Goal: Information Seeking & Learning: Learn about a topic

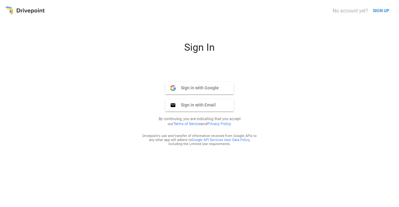
click at [182, 106] on span "Sign in with Email" at bounding box center [196, 105] width 40 height 6
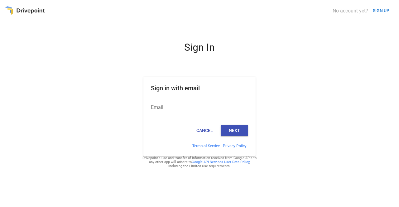
type input "**********"
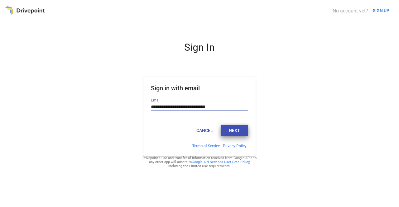
click at [235, 132] on button "Next" at bounding box center [234, 130] width 27 height 11
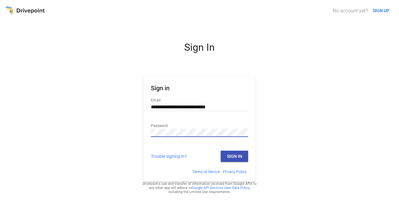
click at [234, 155] on button "Sign In" at bounding box center [234, 156] width 27 height 11
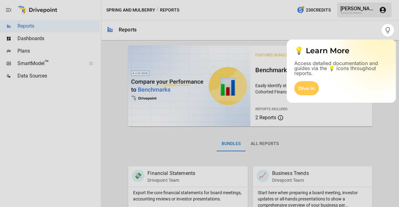
click at [301, 91] on div "Dive In" at bounding box center [306, 88] width 25 height 14
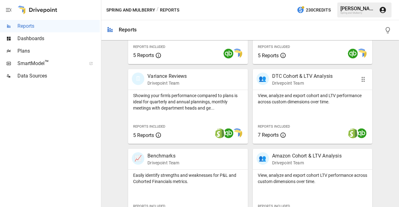
scroll to position [178, 0]
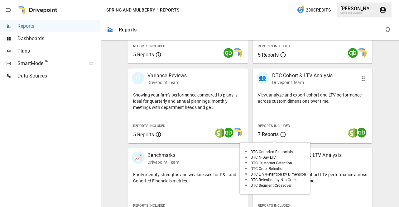
click at [270, 138] on div "Reports Included 7 Reports" at bounding box center [278, 130] width 50 height 27
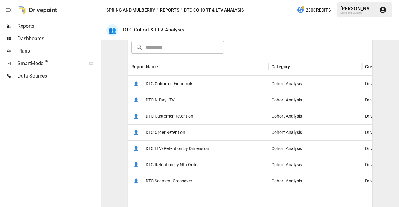
click at [167, 83] on span "DTC Cohorted Financials" at bounding box center [170, 84] width 48 height 16
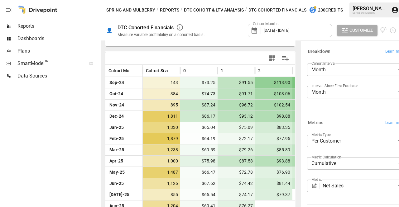
scroll to position [152, 0]
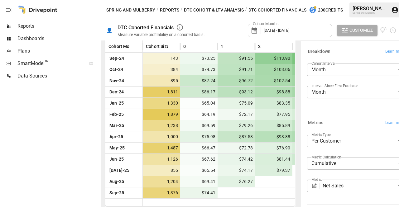
click at [34, 35] on div "Dashboards" at bounding box center [50, 38] width 100 height 12
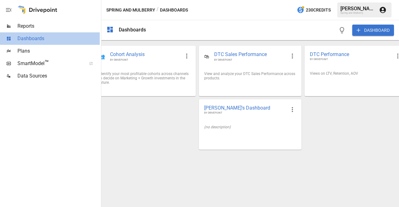
click at [33, 37] on span "Dashboards" at bounding box center [58, 38] width 82 height 7
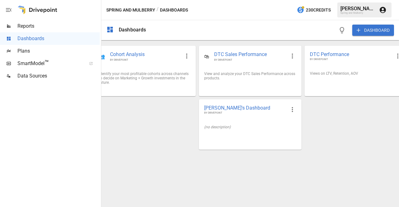
click at [148, 54] on span "Cohort Analysis" at bounding box center [145, 54] width 70 height 7
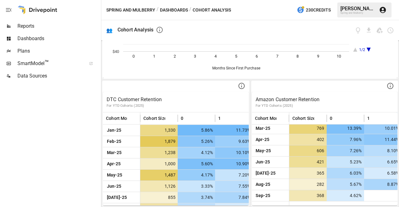
scroll to position [24, 0]
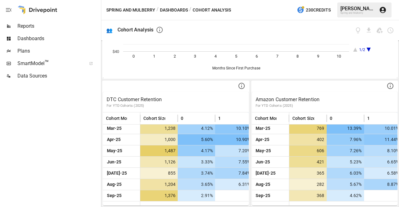
click at [239, 87] on icon at bounding box center [241, 85] width 7 height 7
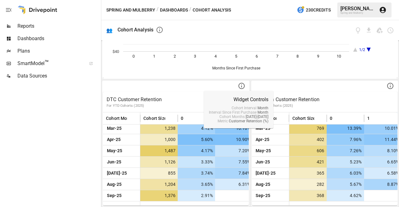
click at [196, 86] on div at bounding box center [176, 86] width 146 height 11
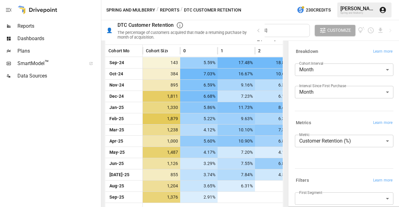
scroll to position [142, 0]
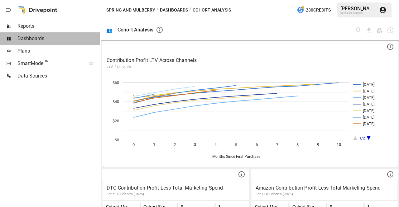
click at [43, 40] on span "Dashboards" at bounding box center [58, 38] width 82 height 7
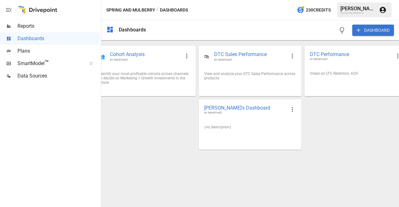
click at [256, 57] on span "DTC Sales Performance" at bounding box center [250, 54] width 72 height 7
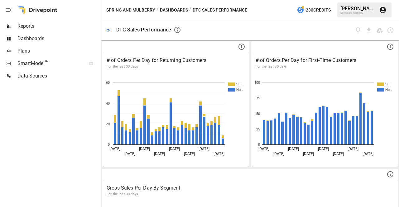
click at [33, 37] on span "Dashboards" at bounding box center [58, 38] width 82 height 7
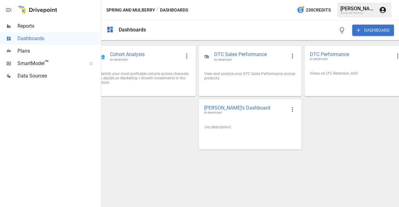
click at [133, 52] on span "Cohort Analysis" at bounding box center [145, 54] width 70 height 7
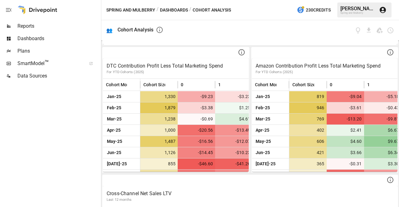
drag, startPoint x: 191, startPoint y: 68, endPoint x: 362, endPoint y: 196, distance: 214.5
click at [362, 196] on p "Cross-Channel Net Sales LTV" at bounding box center [250, 193] width 287 height 7
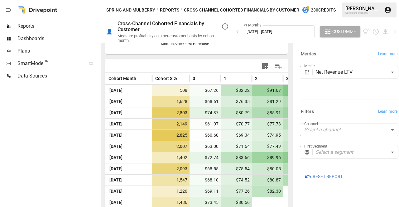
scroll to position [138, 0]
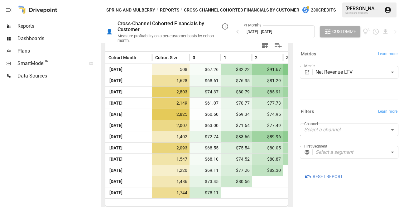
click at [39, 39] on span "Dashboards" at bounding box center [58, 38] width 82 height 7
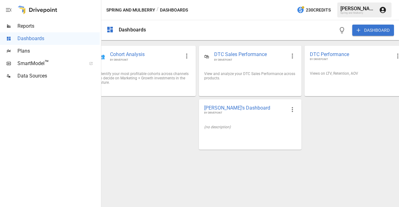
click at [335, 55] on span "DTC Performance" at bounding box center [351, 54] width 82 height 7
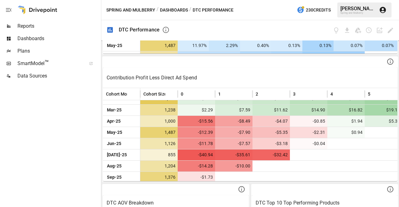
scroll to position [47, 0]
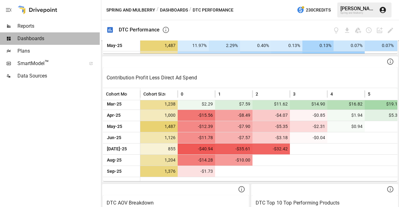
click at [43, 39] on span "Dashboards" at bounding box center [58, 38] width 82 height 7
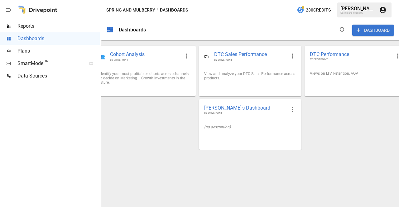
click at [131, 54] on span "Cohort Analysis" at bounding box center [145, 54] width 70 height 7
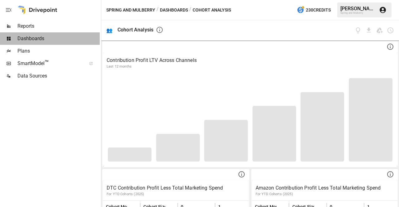
click at [34, 40] on span "Dashboards" at bounding box center [58, 38] width 82 height 7
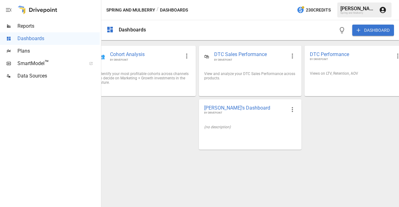
click at [44, 38] on span "Dashboards" at bounding box center [58, 38] width 82 height 7
click at [140, 54] on span "Cohort Analysis" at bounding box center [145, 54] width 70 height 7
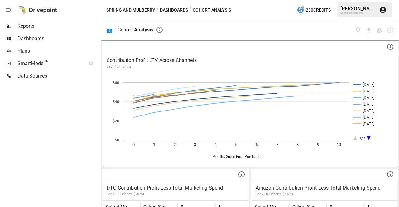
click at [15, 38] on div at bounding box center [8, 38] width 17 height 5
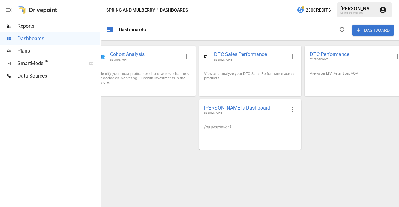
click at [131, 55] on span "Cohort Analysis" at bounding box center [145, 54] width 70 height 7
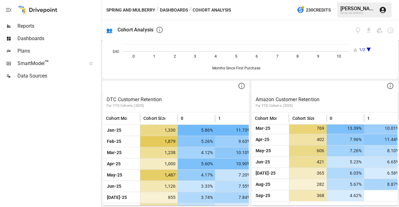
scroll to position [24, 0]
click at [134, 101] on p "DTC Customer Retention" at bounding box center [176, 99] width 138 height 7
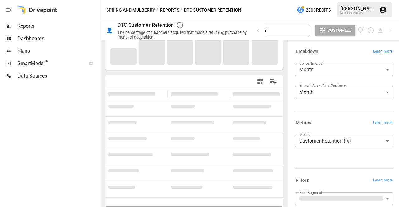
scroll to position [1, 0]
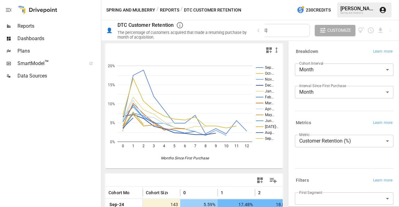
click at [319, 0] on body "Reports Dashboards Plans SmartModel ™ Data Sources Spring and Mulberry / Report…" at bounding box center [199, 0] width 399 height 0
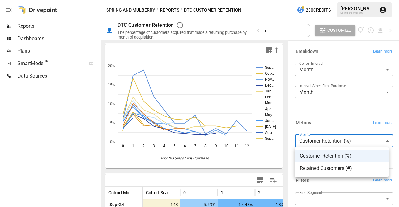
click at [319, 143] on div at bounding box center [199, 103] width 399 height 207
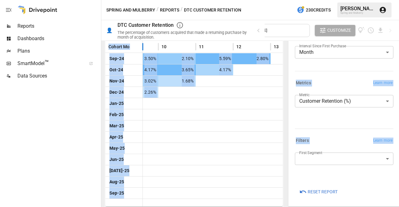
scroll to position [0, 426]
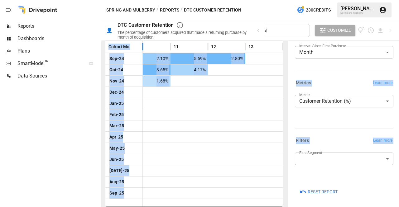
drag, startPoint x: 107, startPoint y: 73, endPoint x: 302, endPoint y: 222, distance: 244.7
click at [302, 0] on html "**********" at bounding box center [199, 0] width 399 height 0
copy div "Cohort Month Cohort Size 0 1 2 3 [DATE]-24 143 5.59% 17.48% 18.88% 11.89% 8.39%…"
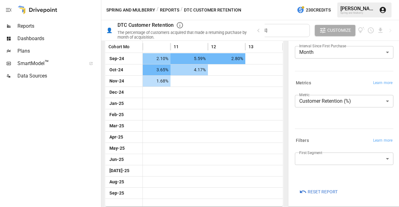
click at [384, 32] on div "Cohort Months [DATE] - [DATE] Customize" at bounding box center [324, 30] width 139 height 20
